Goal: Browse casually

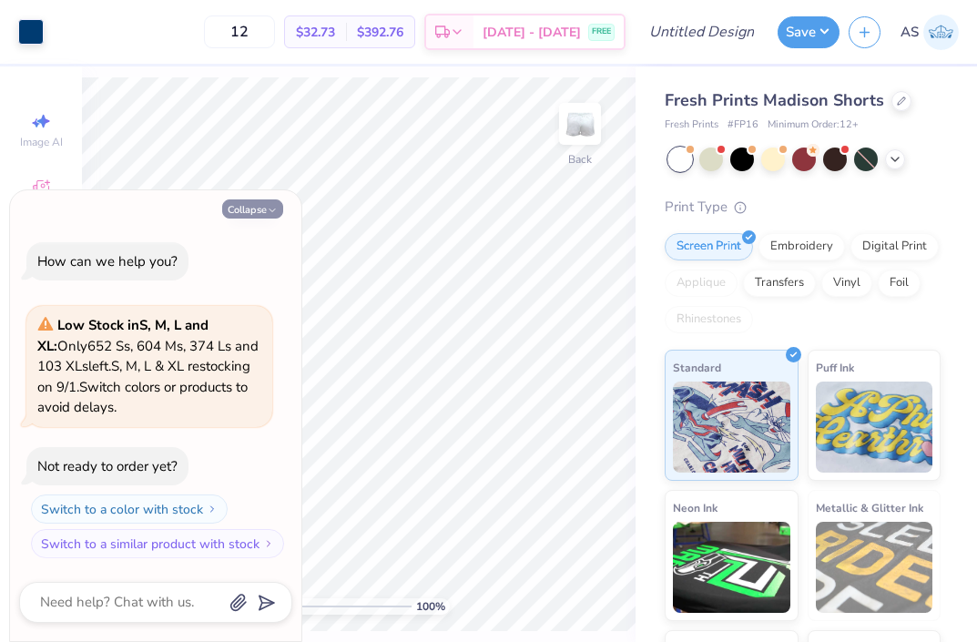
click at [270, 209] on icon "button" at bounding box center [272, 210] width 11 height 11
type textarea "x"
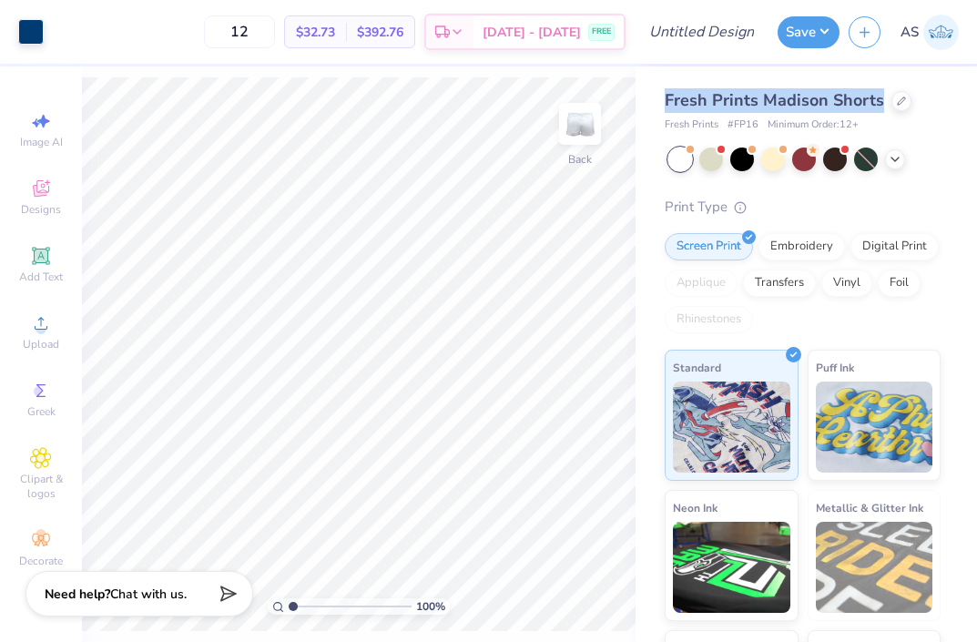
drag, startPoint x: 664, startPoint y: 95, endPoint x: 883, endPoint y: 98, distance: 218.6
click at [883, 98] on div "Fresh Prints Madison Shorts" at bounding box center [803, 100] width 276 height 25
copy span "Fresh Prints Madison Shorts"
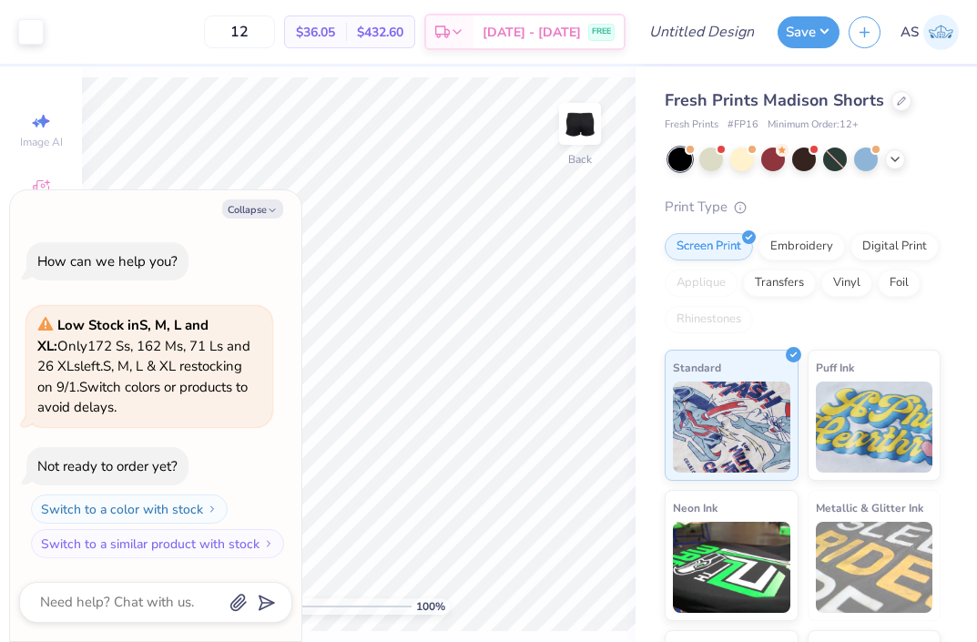
click at [261, 197] on div "Collapse How can we help you? Low Stock in S, M, L and XL : Only 172 Ss, 162 Ms…" at bounding box center [155, 416] width 291 height 452
click at [261, 203] on button "Collapse" at bounding box center [252, 208] width 61 height 19
type textarea "x"
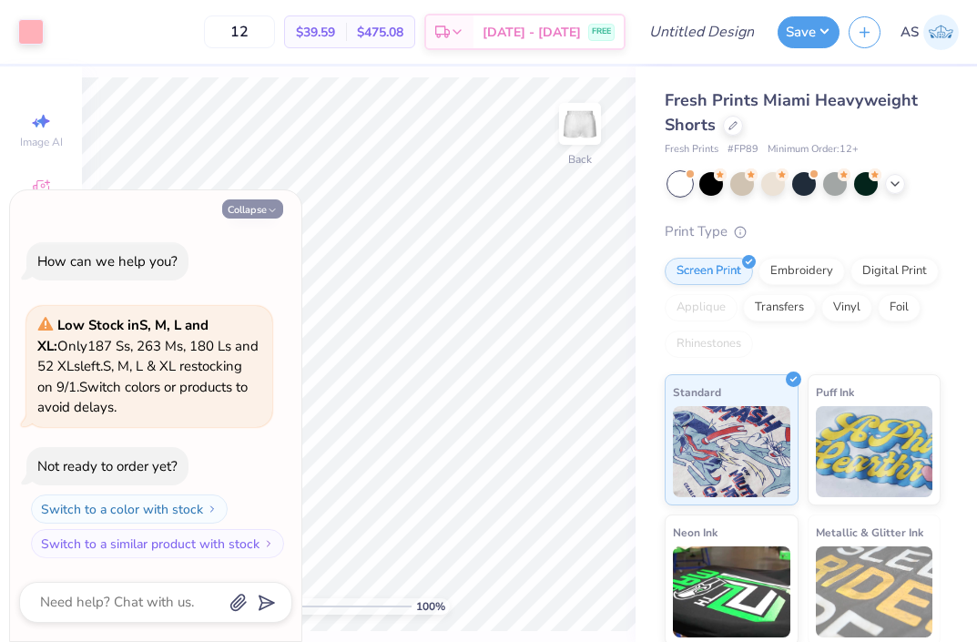
click at [270, 208] on icon "button" at bounding box center [272, 210] width 11 height 11
type textarea "x"
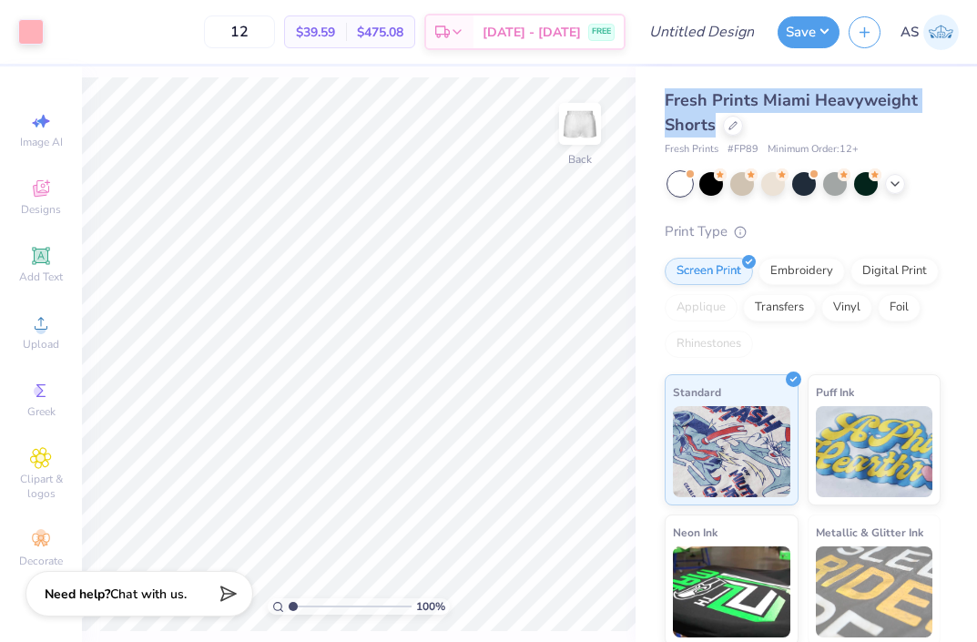
drag, startPoint x: 665, startPoint y: 100, endPoint x: 715, endPoint y: 120, distance: 54.0
click at [715, 120] on span "Fresh Prints Miami Heavyweight Shorts" at bounding box center [791, 112] width 253 height 46
copy span "Fresh Prints Miami Heavyweight Shorts"
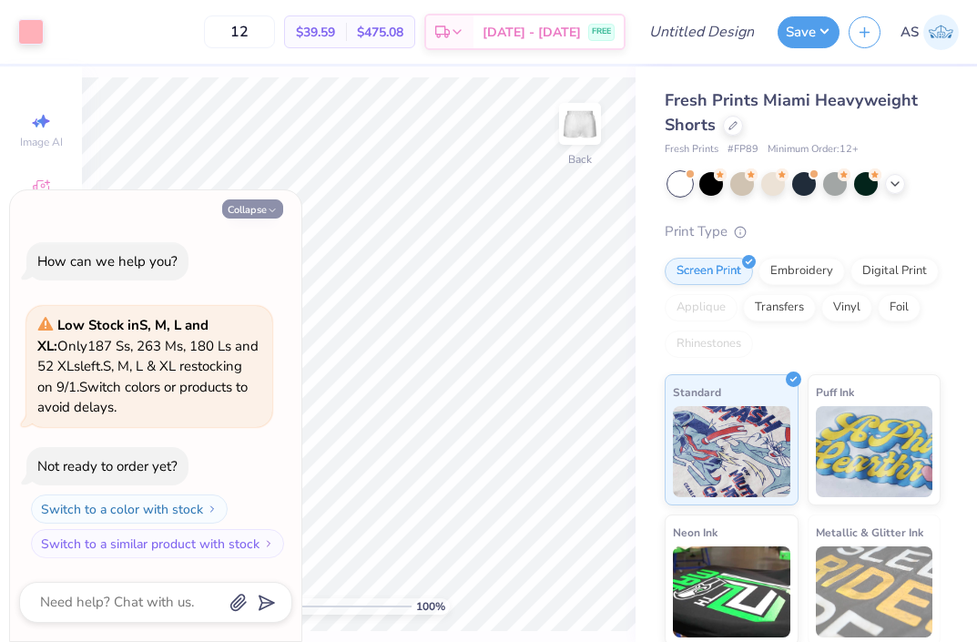
click at [255, 209] on button "Collapse" at bounding box center [252, 208] width 61 height 19
type textarea "x"
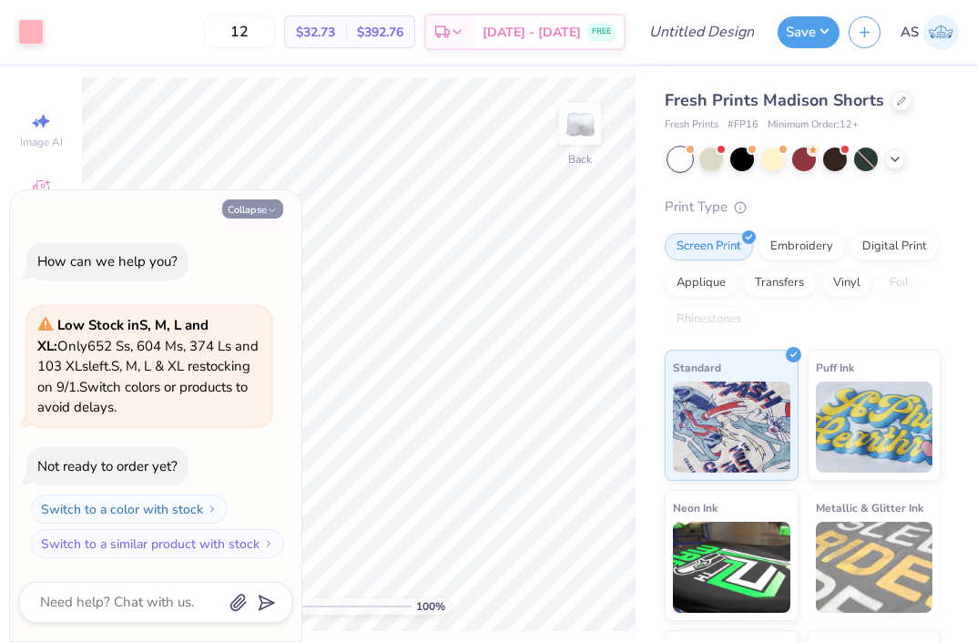
click at [277, 209] on icon "button" at bounding box center [272, 210] width 11 height 11
type textarea "x"
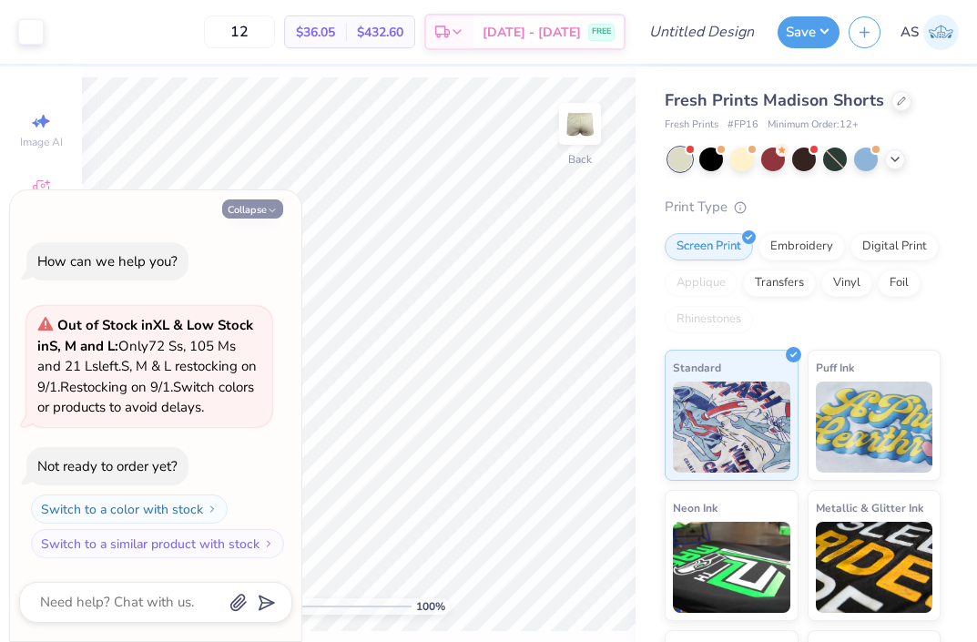
click at [260, 211] on button "Collapse" at bounding box center [252, 208] width 61 height 19
type textarea "x"
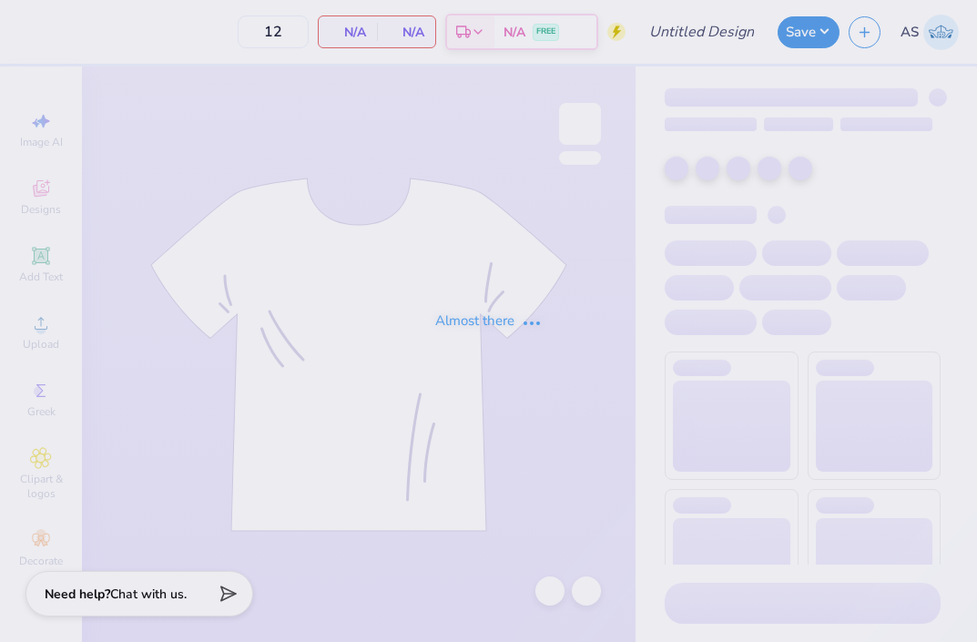
type input "50"
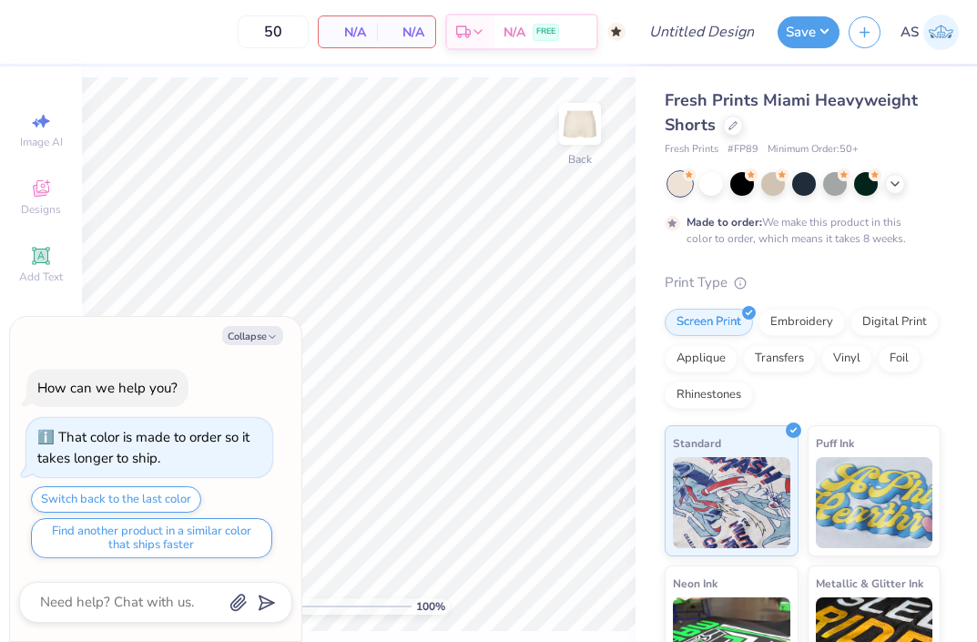
type textarea "x"
